Goal: Information Seeking & Learning: Learn about a topic

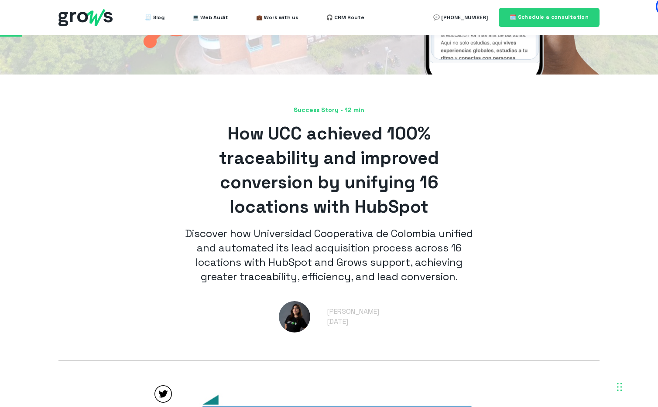
scroll to position [188, 0]
click at [437, 233] on font "Discover how Universidad Cooperativa de Colombia unified and automated its lead…" at bounding box center [329, 254] width 288 height 57
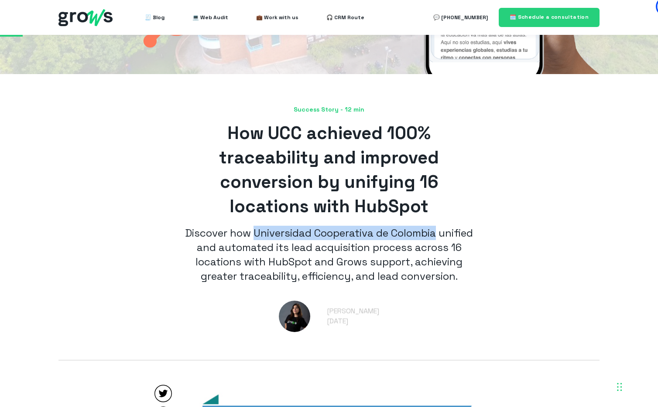
drag, startPoint x: 438, startPoint y: 233, endPoint x: 253, endPoint y: 236, distance: 185.0
click at [253, 236] on font "Discover how Universidad Cooperativa de Colombia unified and automated its lead…" at bounding box center [329, 254] width 288 height 57
copy font "Universidad Cooperativa de Colombia"
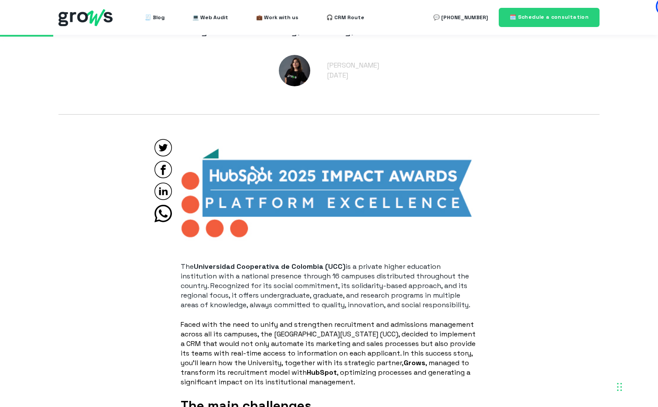
scroll to position [529, 0]
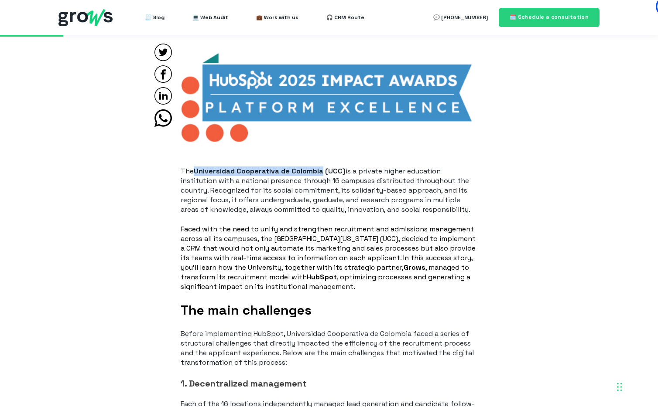
drag, startPoint x: 319, startPoint y: 172, endPoint x: 196, endPoint y: 173, distance: 122.6
click at [196, 173] on font "Universidad Cooperativa de Colombia (UCC)" at bounding box center [270, 171] width 152 height 9
copy font "Universidad Cooperativa de Colombia"
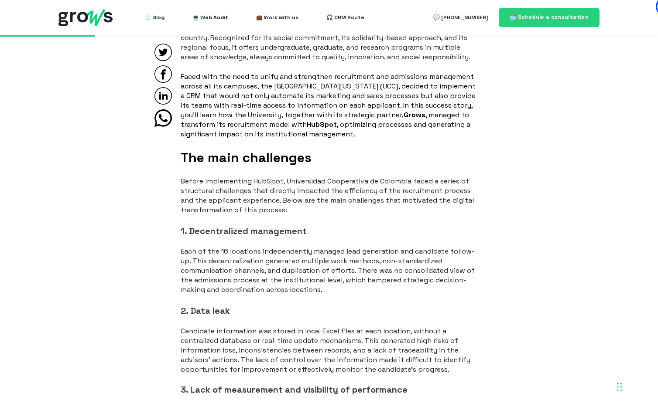
scroll to position [930, 0]
